Goal: Information Seeking & Learning: Learn about a topic

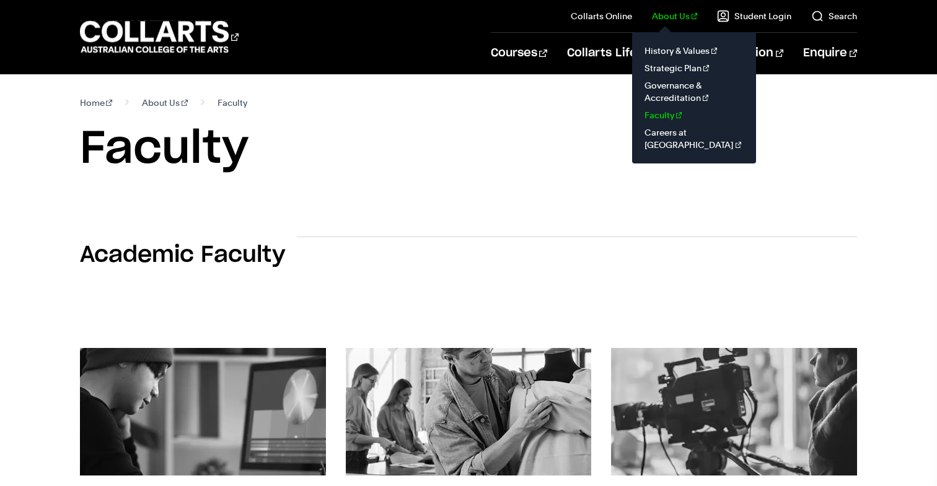
click at [676, 113] on link "Faculty" at bounding box center [694, 115] width 104 height 17
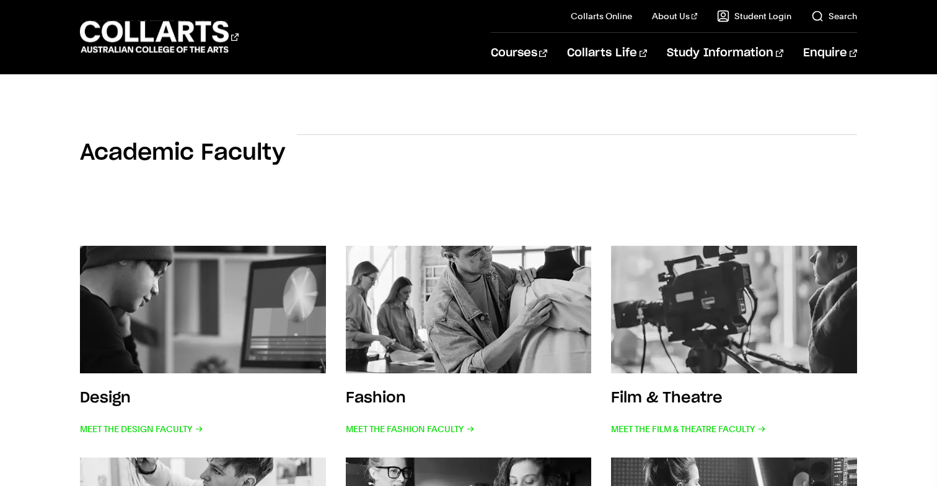
scroll to position [67, 0]
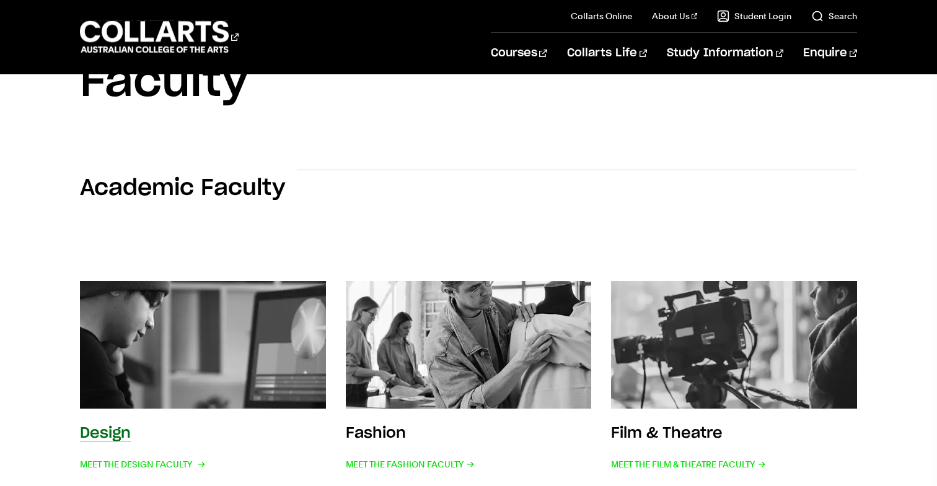
click at [300, 351] on img at bounding box center [203, 345] width 271 height 140
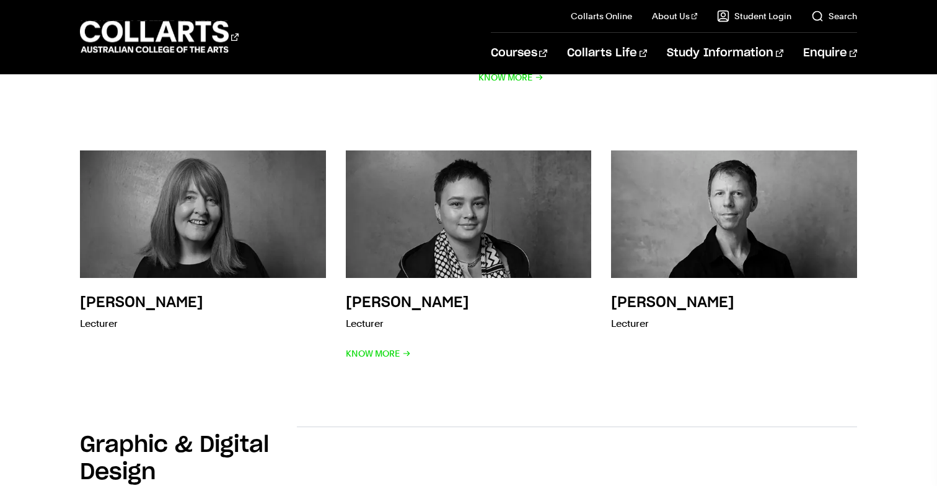
scroll to position [714, 0]
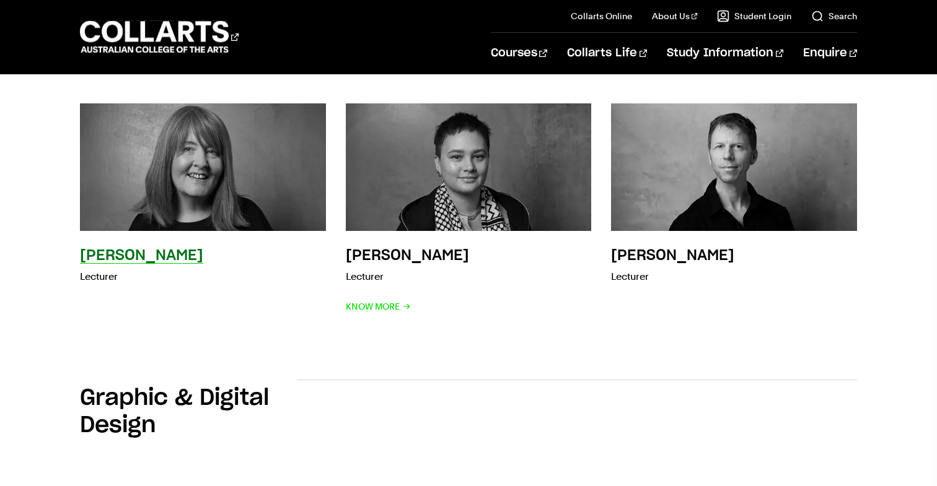
click at [234, 203] on img at bounding box center [203, 167] width 271 height 140
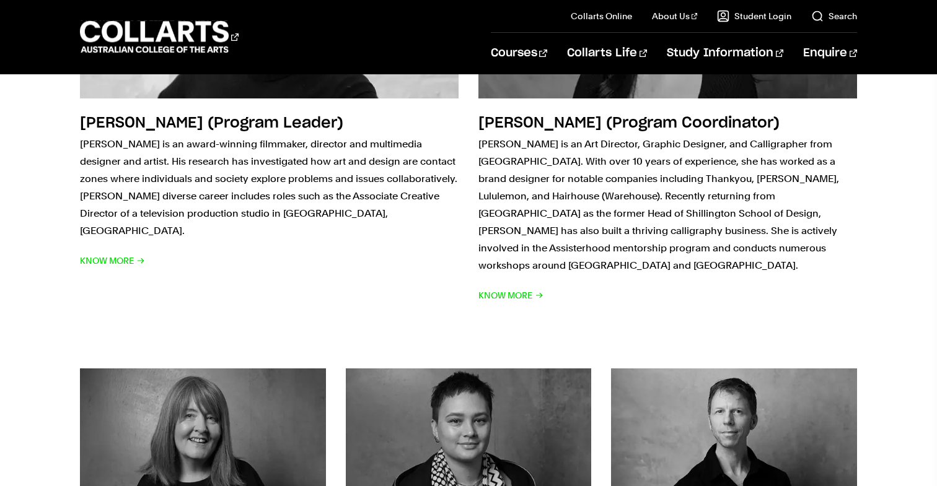
scroll to position [319, 0]
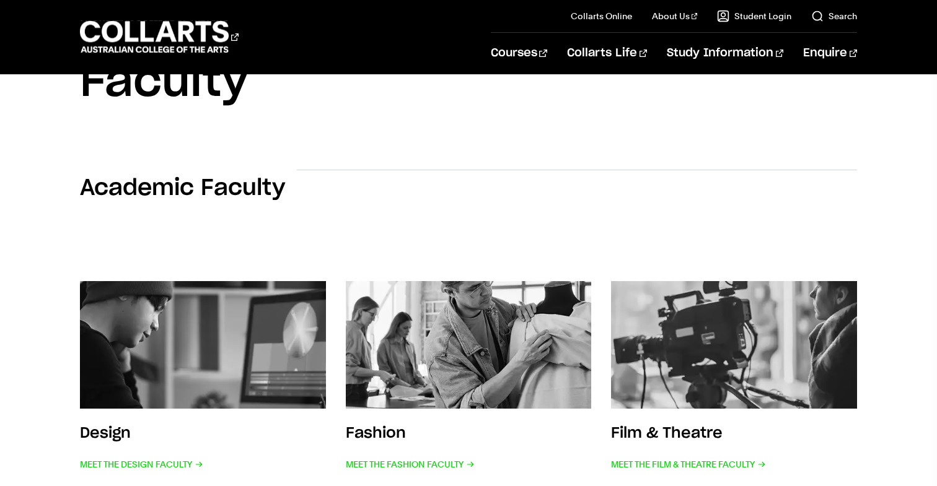
scroll to position [67, 0]
